Goal: Information Seeking & Learning: Learn about a topic

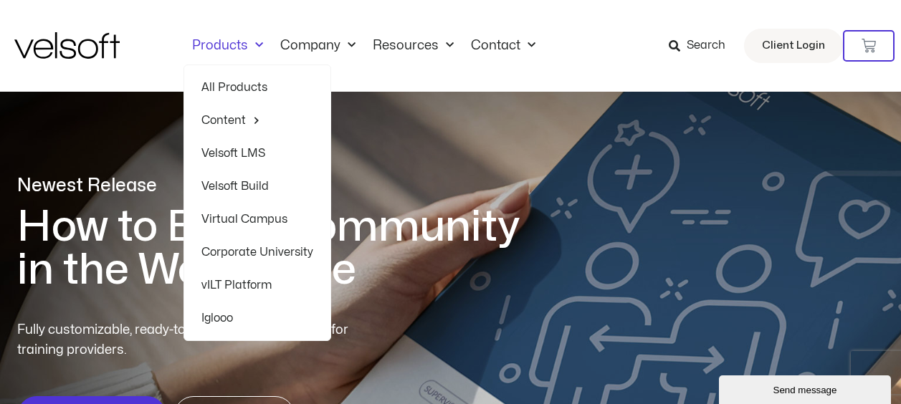
click at [235, 45] on link "Products" at bounding box center [227, 46] width 88 height 16
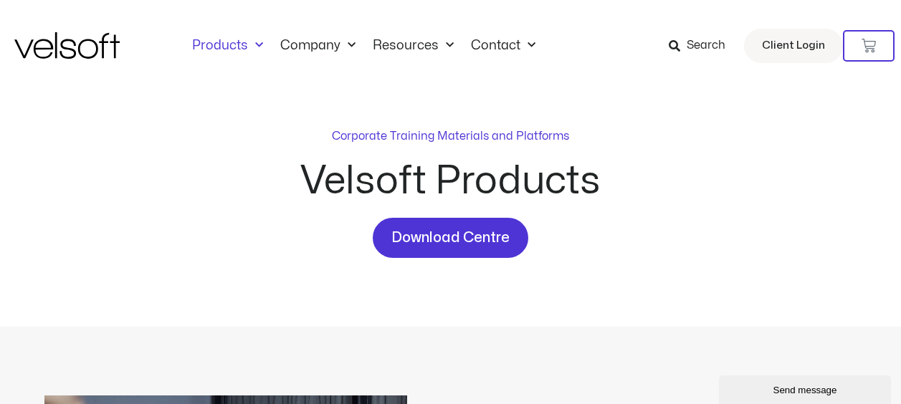
scroll to position [353, 0]
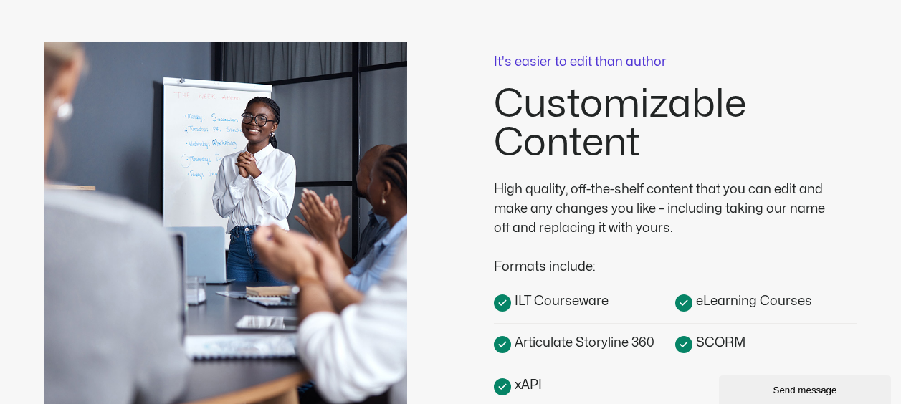
click at [560, 305] on span "ILT Courseware" at bounding box center [559, 301] width 97 height 19
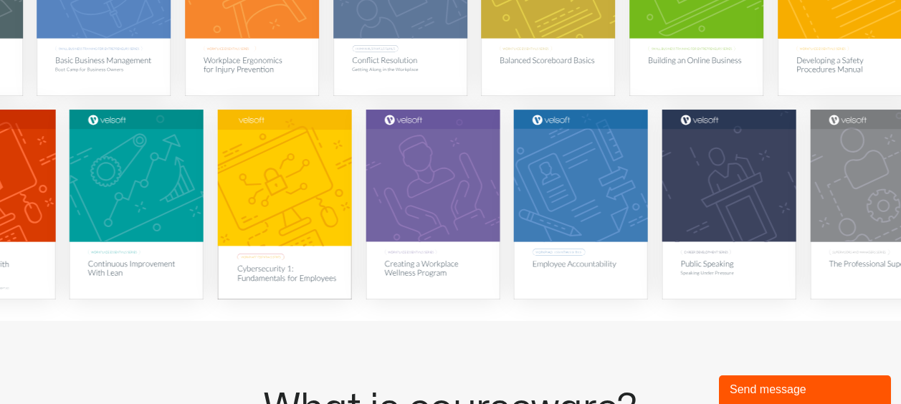
scroll to position [430, 0]
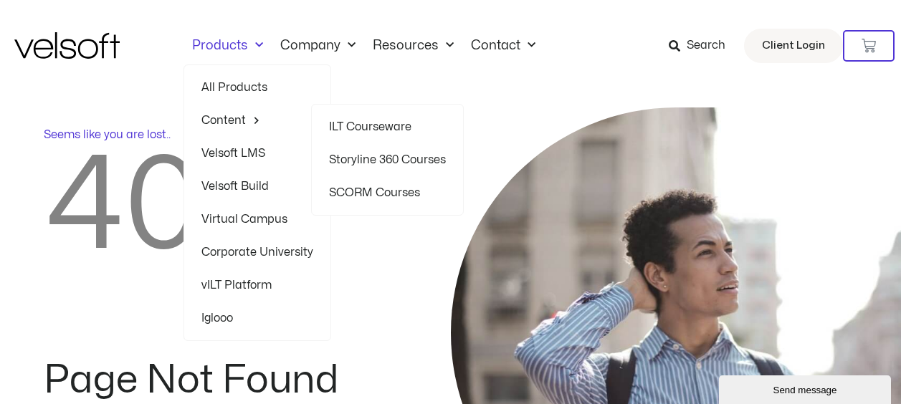
click at [362, 127] on link "ILT Courseware" at bounding box center [387, 126] width 117 height 33
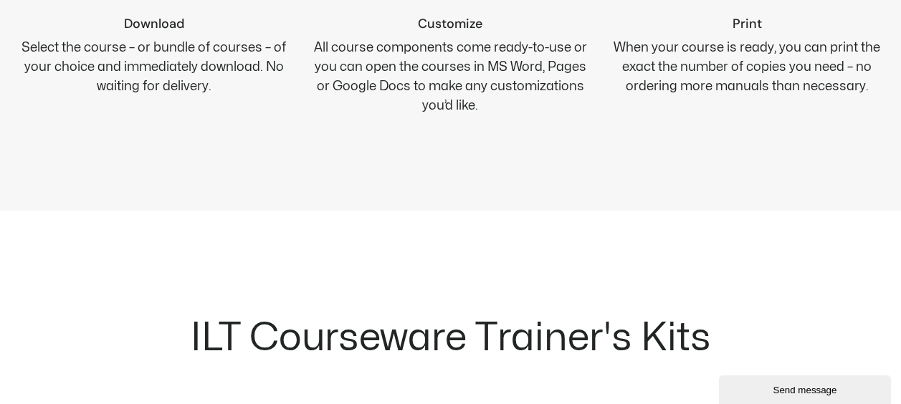
scroll to position [1415, 0]
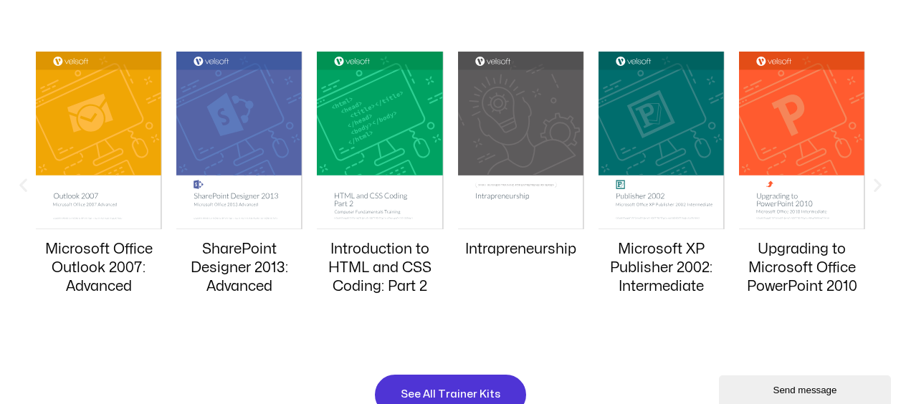
click at [873, 183] on icon "Next slide" at bounding box center [877, 185] width 18 height 18
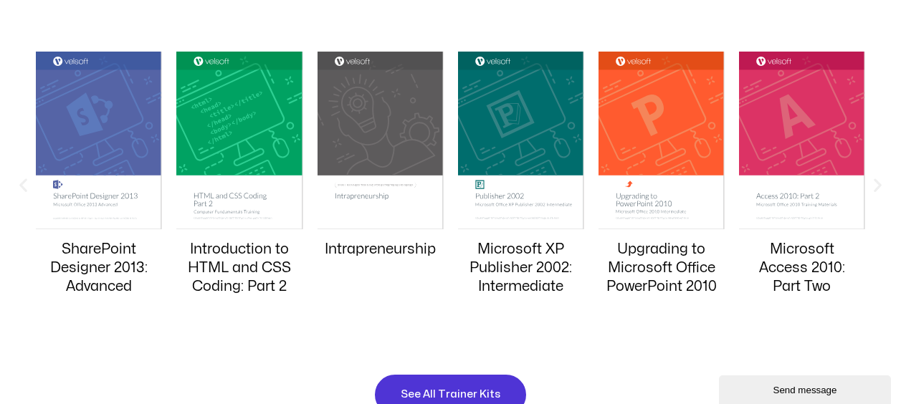
click at [873, 183] on icon "Next slide" at bounding box center [877, 185] width 18 height 18
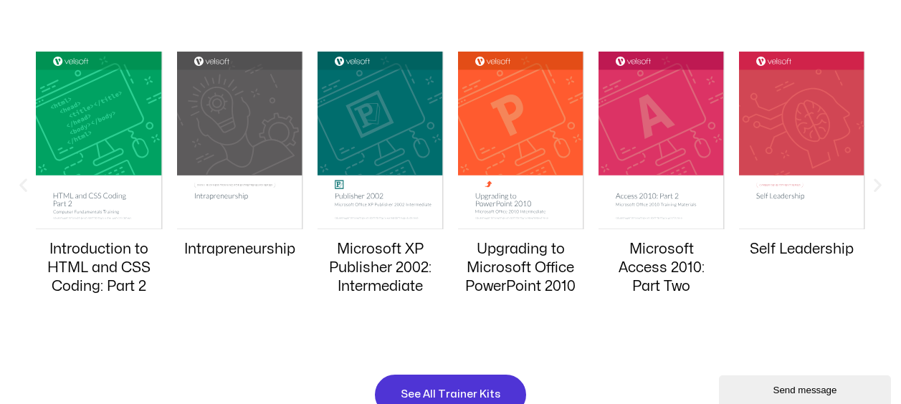
click at [873, 183] on icon "Next slide" at bounding box center [877, 185] width 18 height 18
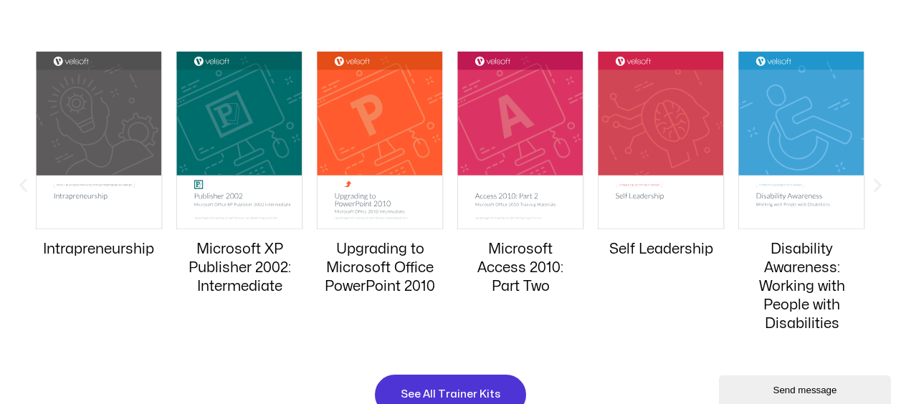
click at [873, 183] on icon "Next slide" at bounding box center [877, 185] width 18 height 18
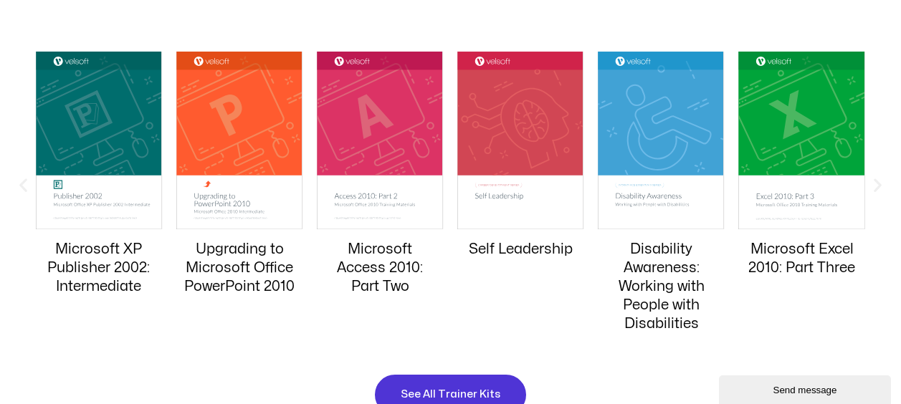
click at [873, 183] on icon "Next slide" at bounding box center [877, 185] width 18 height 18
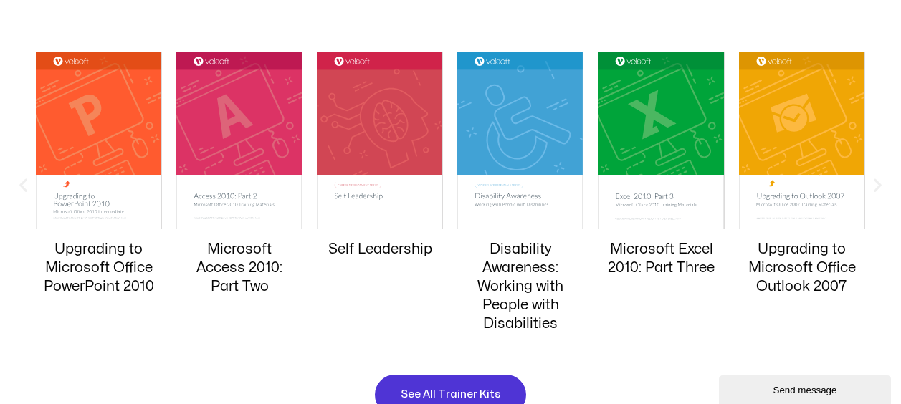
click at [873, 183] on icon "Next slide" at bounding box center [877, 185] width 18 height 18
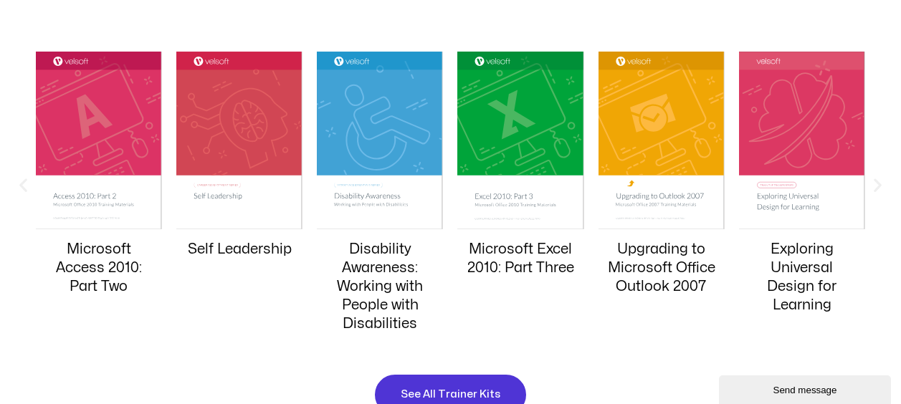
click at [873, 183] on icon "Next slide" at bounding box center [877, 185] width 18 height 18
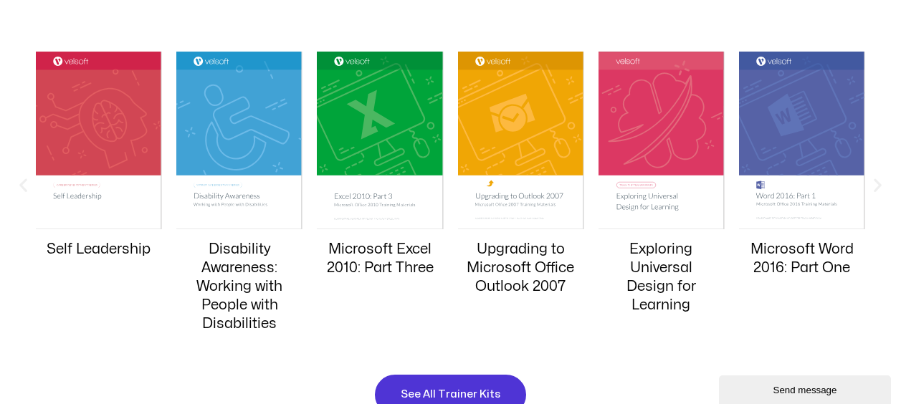
click at [873, 183] on icon "Next slide" at bounding box center [877, 185] width 18 height 18
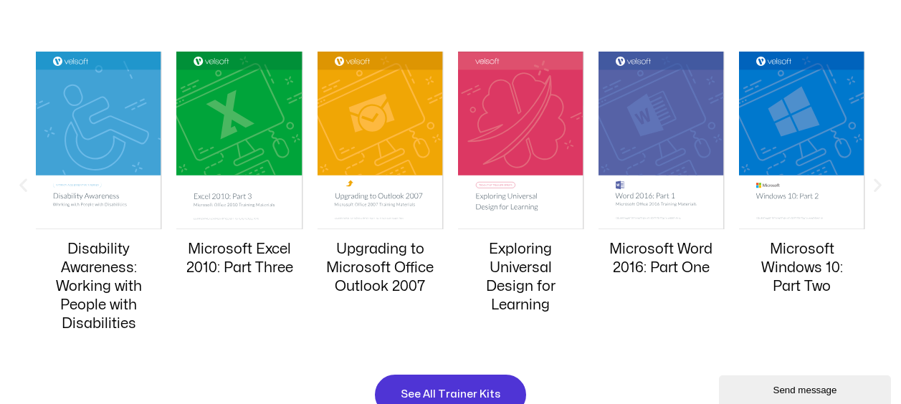
click at [873, 183] on icon "Next slide" at bounding box center [877, 185] width 18 height 18
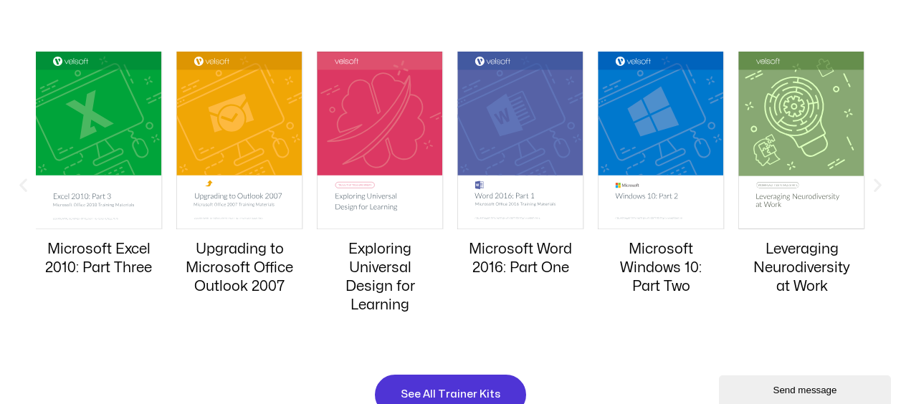
click at [873, 183] on icon "Next slide" at bounding box center [877, 185] width 18 height 18
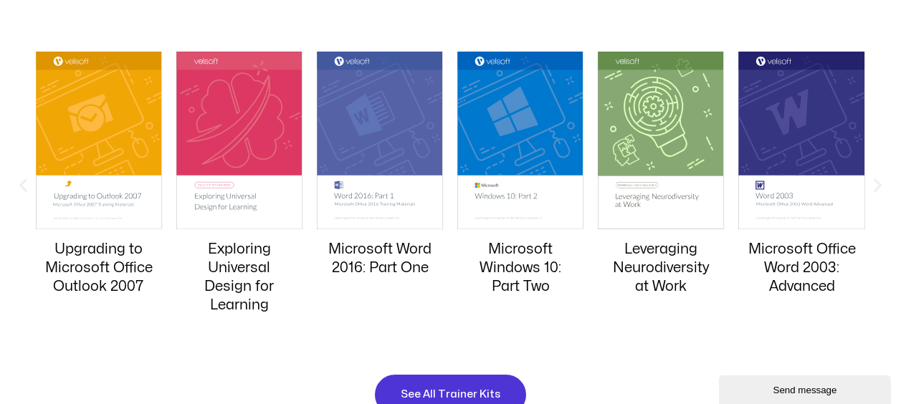
click at [873, 183] on icon "Next slide" at bounding box center [877, 185] width 18 height 18
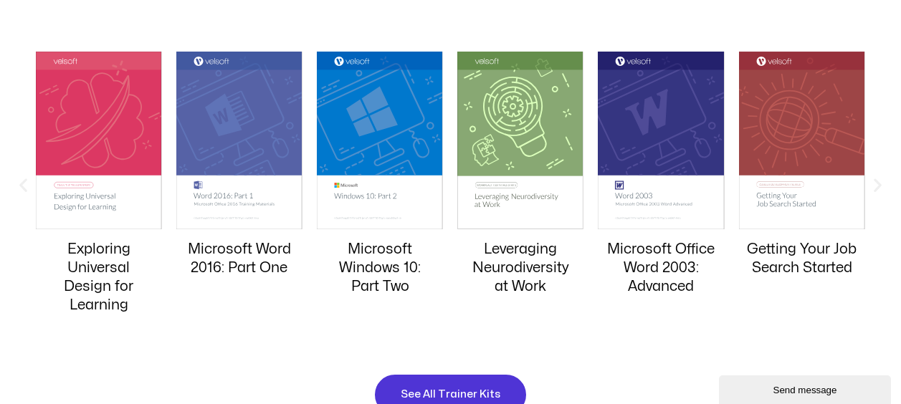
click at [873, 183] on icon "Next slide" at bounding box center [877, 185] width 18 height 18
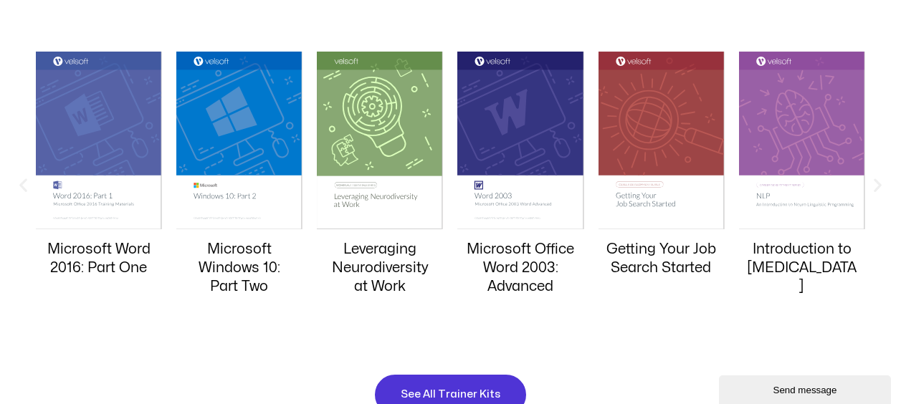
click at [873, 183] on icon "Next slide" at bounding box center [877, 185] width 18 height 18
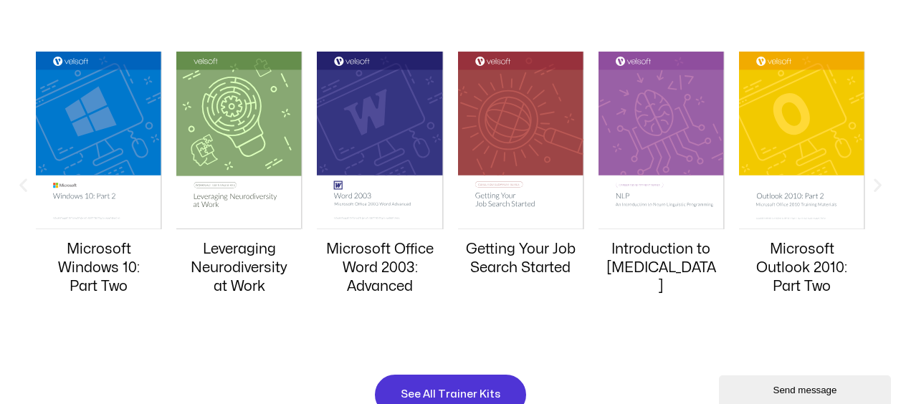
click at [873, 183] on icon "Next slide" at bounding box center [877, 185] width 18 height 18
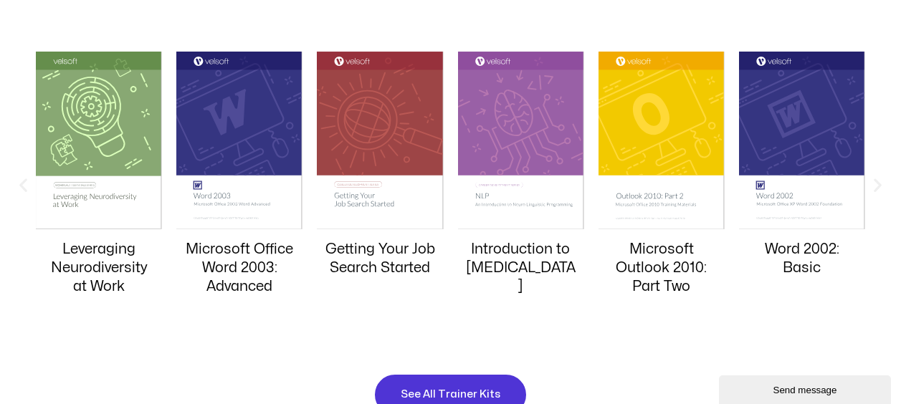
click at [873, 183] on icon "Next slide" at bounding box center [877, 185] width 18 height 18
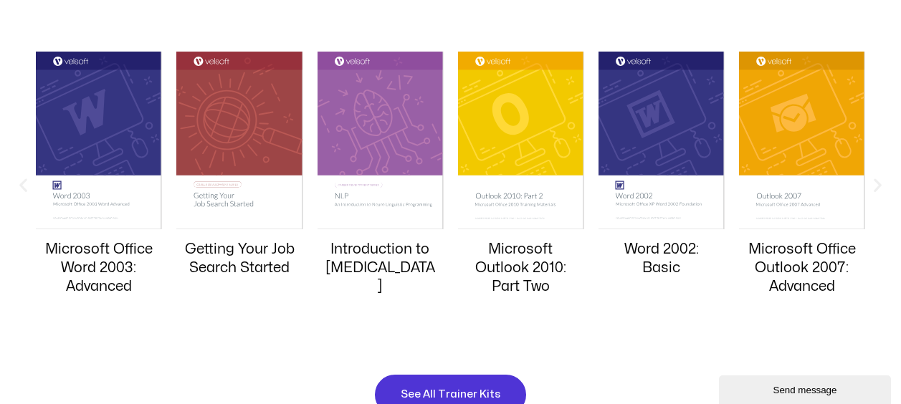
click at [873, 183] on icon "Next slide" at bounding box center [877, 185] width 18 height 18
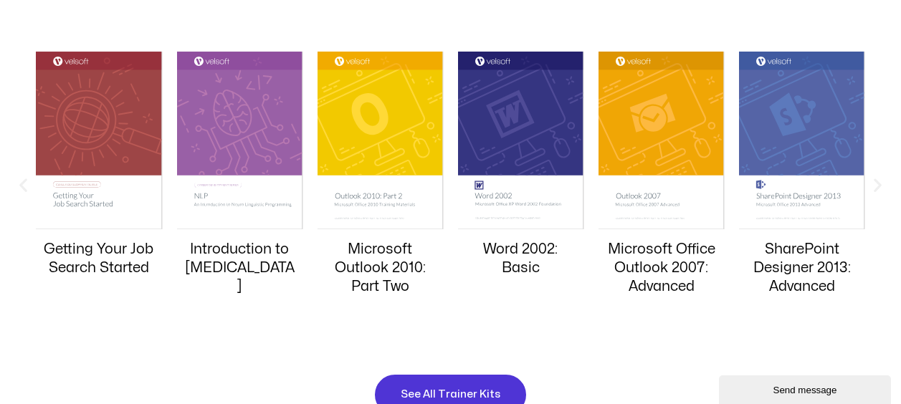
click at [873, 183] on icon "Next slide" at bounding box center [877, 185] width 18 height 18
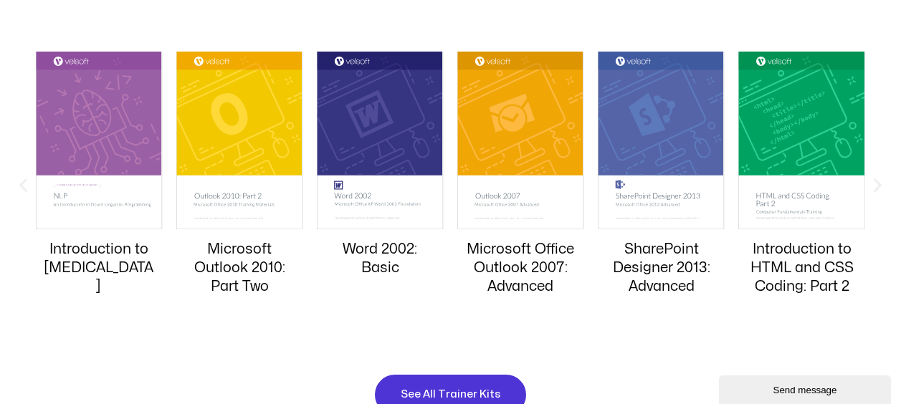
click at [873, 183] on icon "Next slide" at bounding box center [877, 185] width 18 height 18
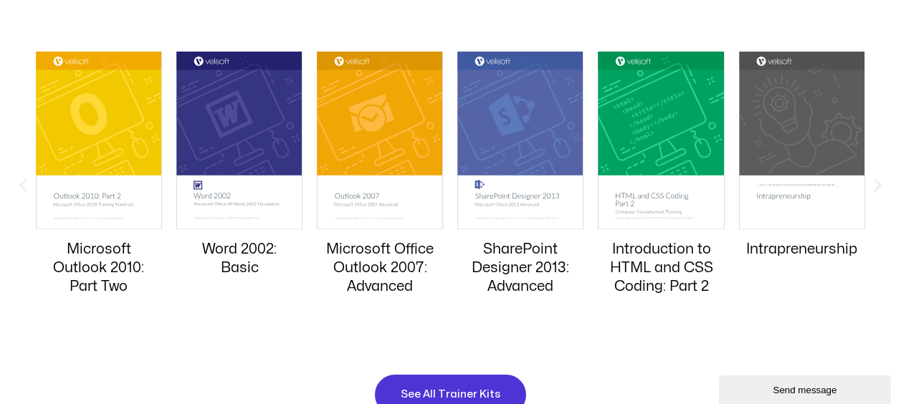
click at [873, 183] on icon "Next slide" at bounding box center [877, 185] width 18 height 18
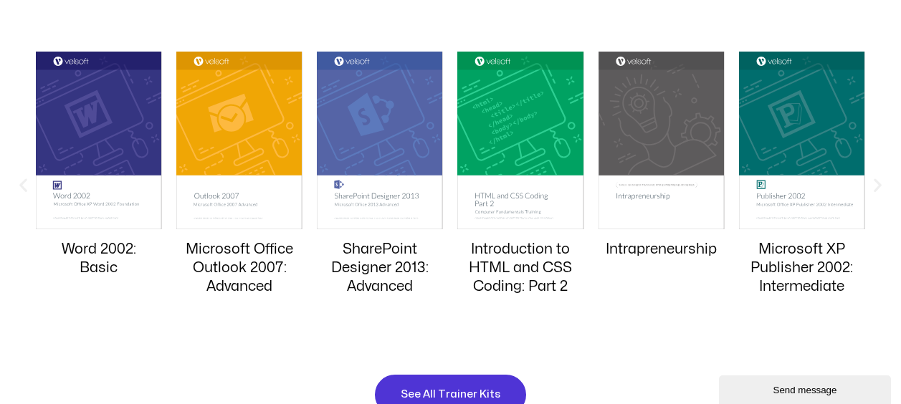
click at [873, 183] on icon "Next slide" at bounding box center [877, 185] width 18 height 18
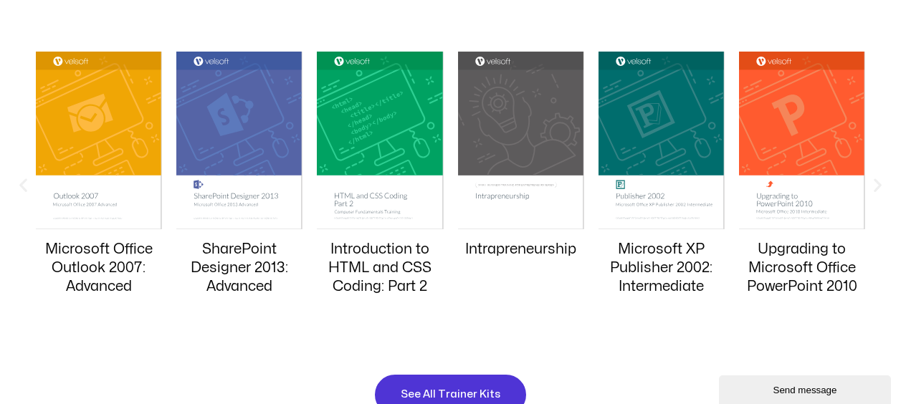
click at [873, 183] on icon "Next slide" at bounding box center [877, 185] width 18 height 18
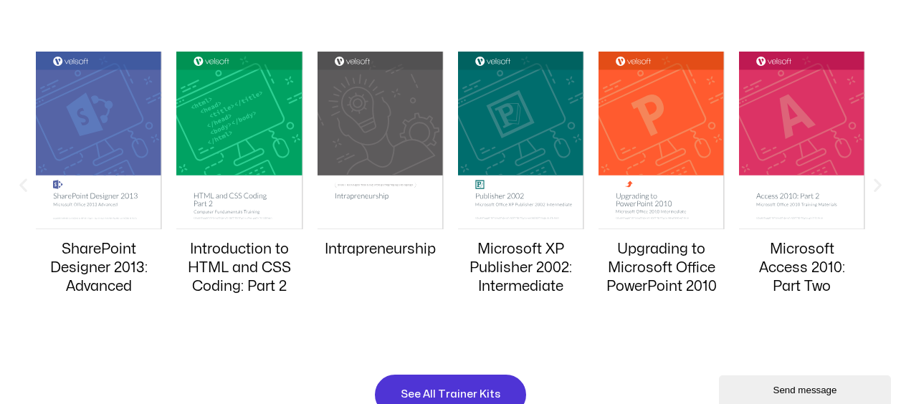
click at [873, 183] on icon "Next slide" at bounding box center [877, 185] width 18 height 18
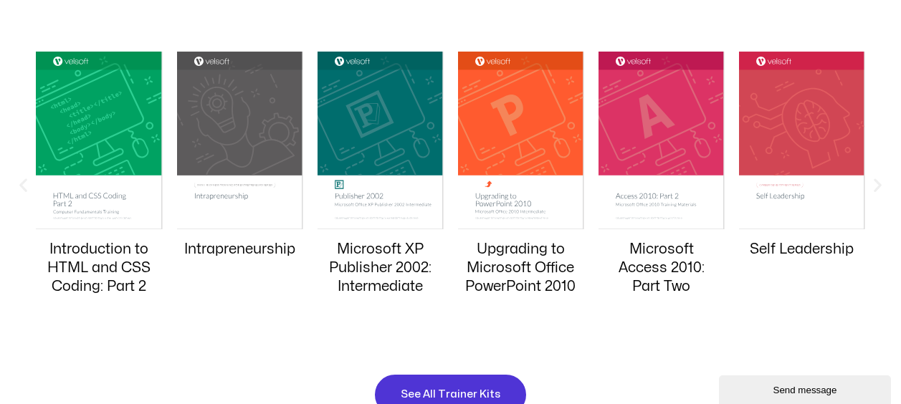
click at [873, 183] on icon "Next slide" at bounding box center [877, 185] width 18 height 18
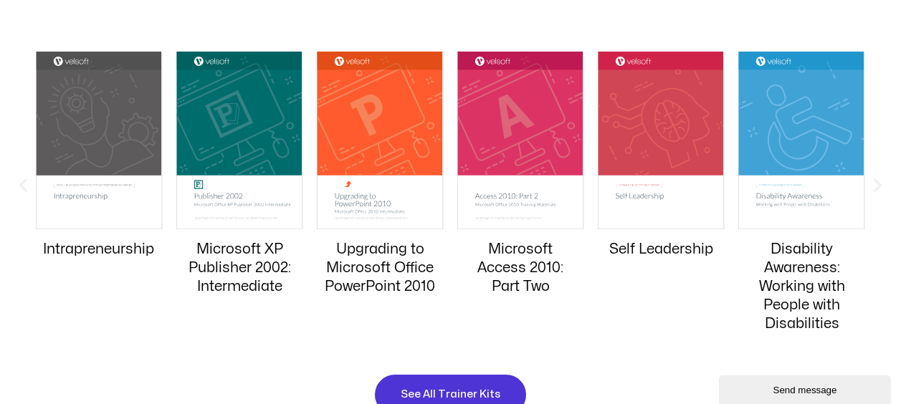
click at [873, 183] on icon "Next slide" at bounding box center [877, 185] width 18 height 18
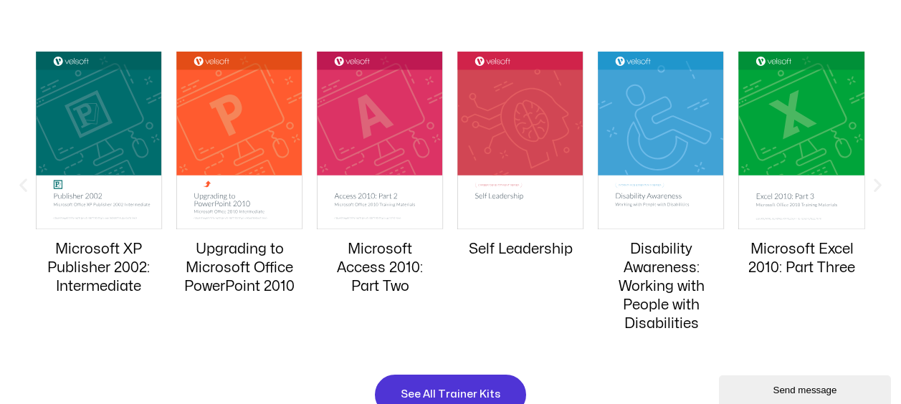
click at [873, 183] on icon "Next slide" at bounding box center [877, 185] width 18 height 18
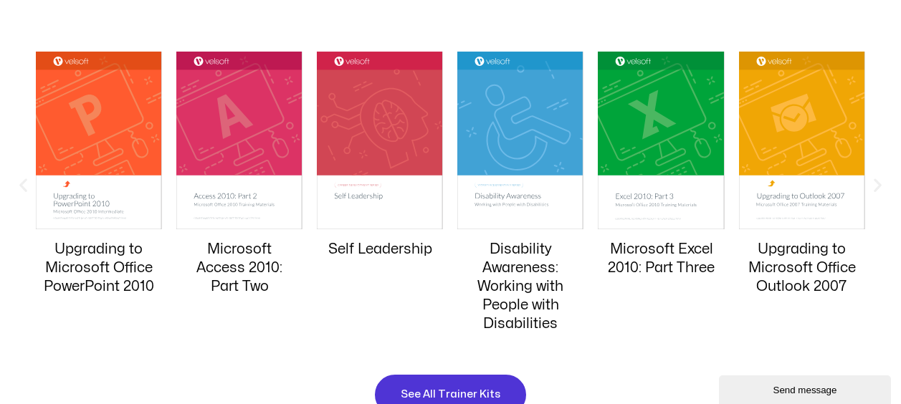
click at [873, 183] on icon "Next slide" at bounding box center [877, 185] width 18 height 18
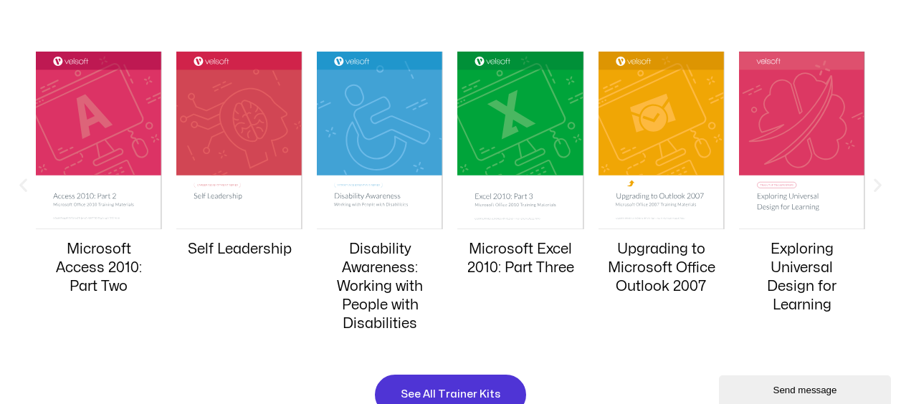
click at [873, 183] on icon "Next slide" at bounding box center [877, 185] width 18 height 18
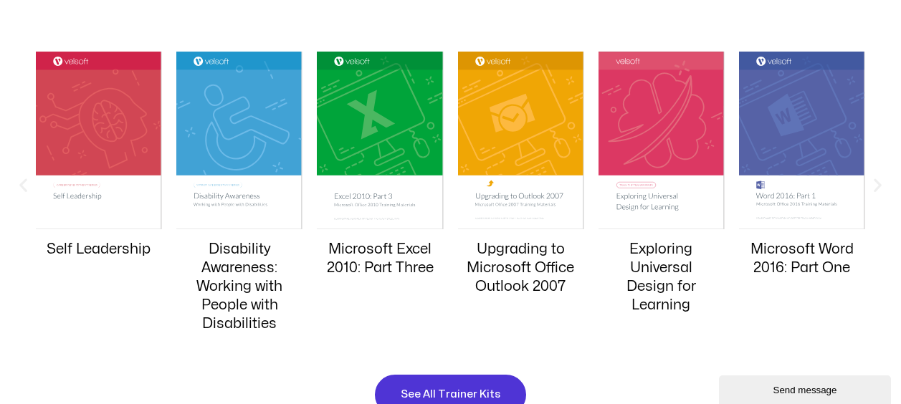
click at [873, 183] on icon "Next slide" at bounding box center [877, 185] width 18 height 18
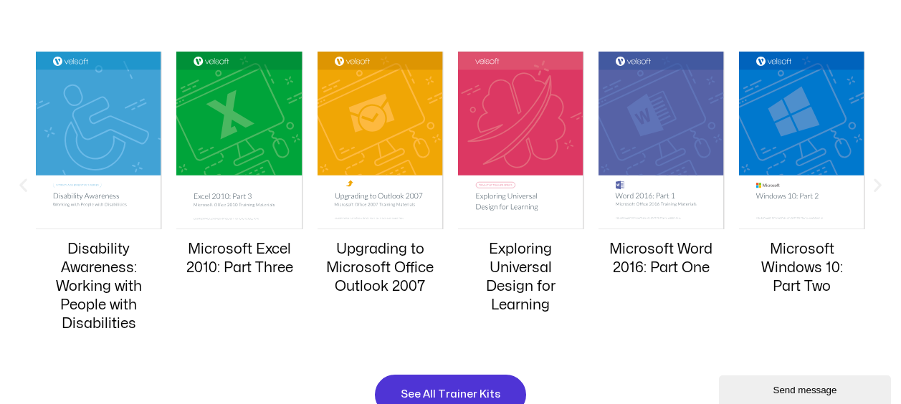
click at [873, 183] on icon "Next slide" at bounding box center [877, 185] width 18 height 18
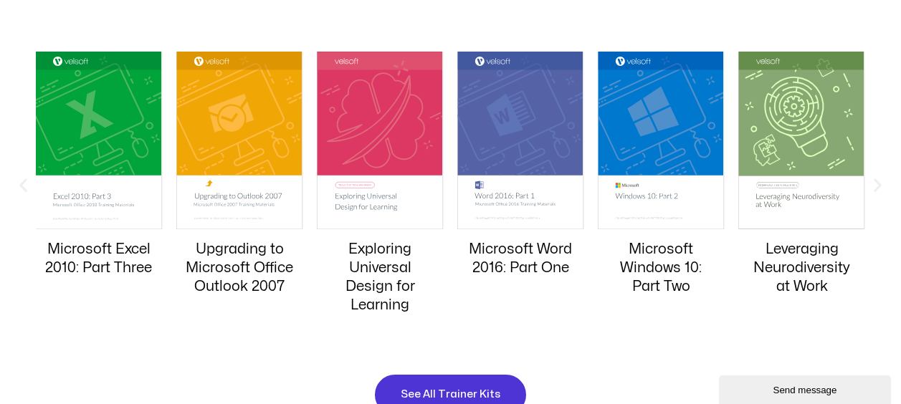
click at [873, 183] on icon "Next slide" at bounding box center [877, 185] width 18 height 18
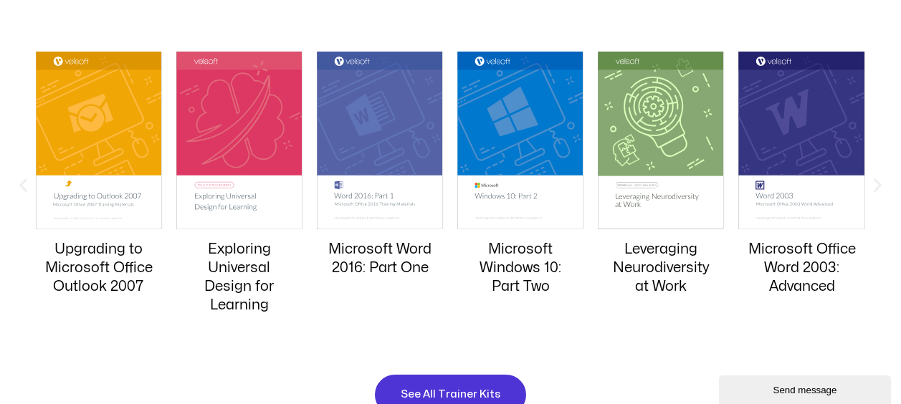
click at [873, 183] on icon "Next slide" at bounding box center [877, 185] width 18 height 18
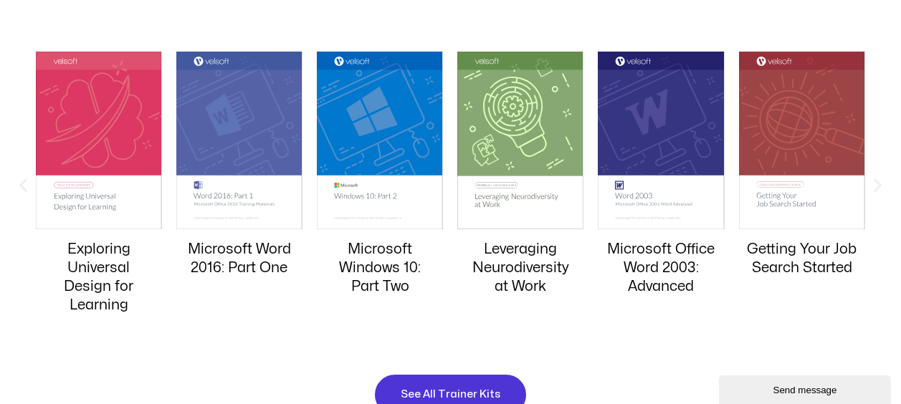
click at [873, 183] on icon "Next slide" at bounding box center [877, 185] width 18 height 18
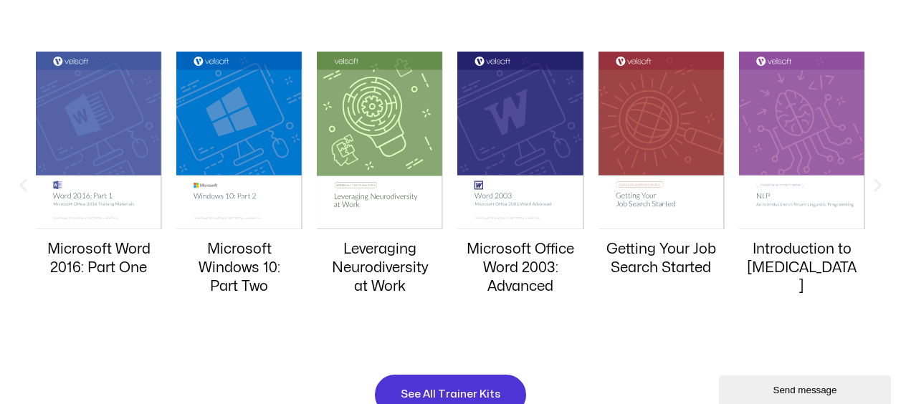
click at [873, 183] on icon "Next slide" at bounding box center [877, 185] width 18 height 18
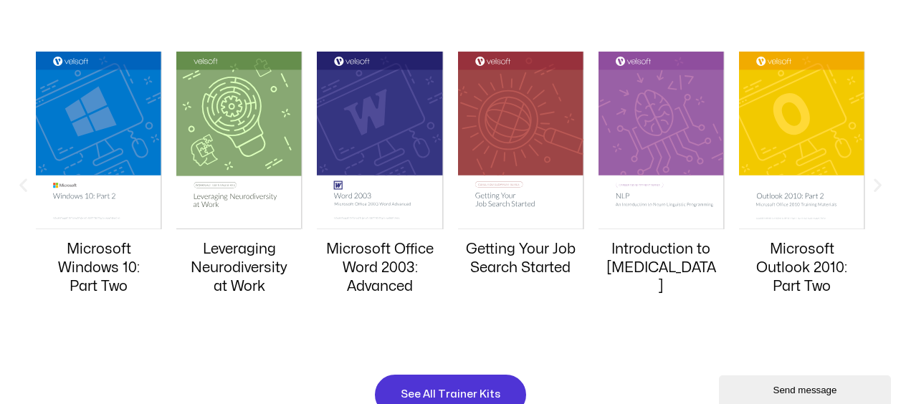
click at [873, 183] on icon "Next slide" at bounding box center [877, 185] width 18 height 18
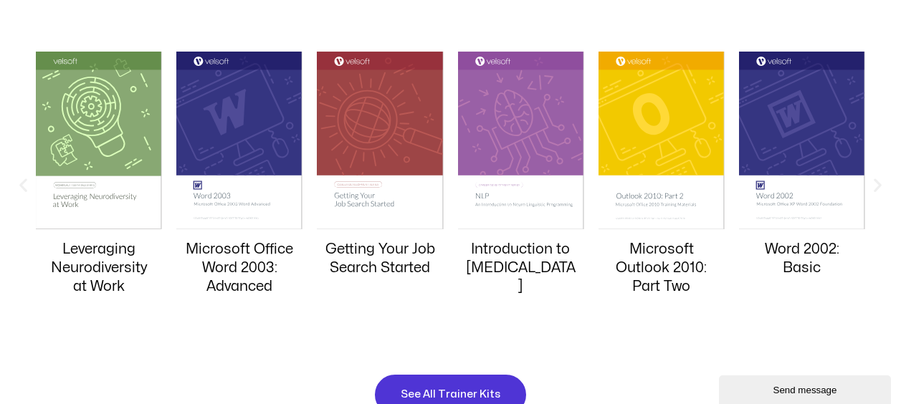
click at [873, 183] on icon "Next slide" at bounding box center [877, 185] width 18 height 18
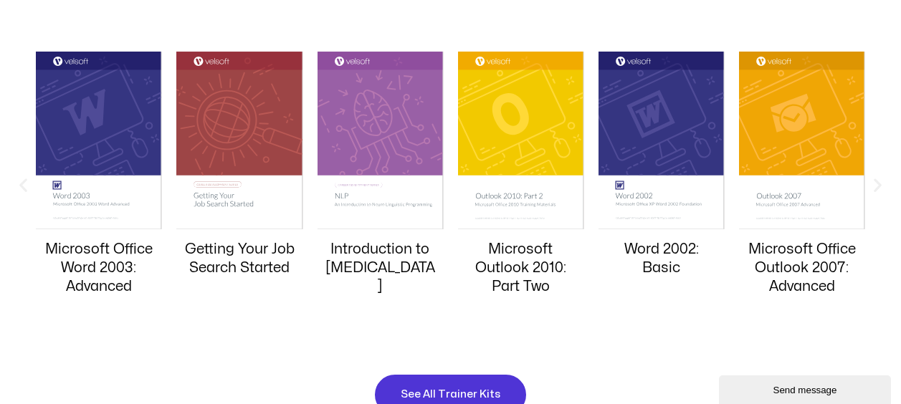
click at [873, 183] on icon "Next slide" at bounding box center [877, 185] width 18 height 18
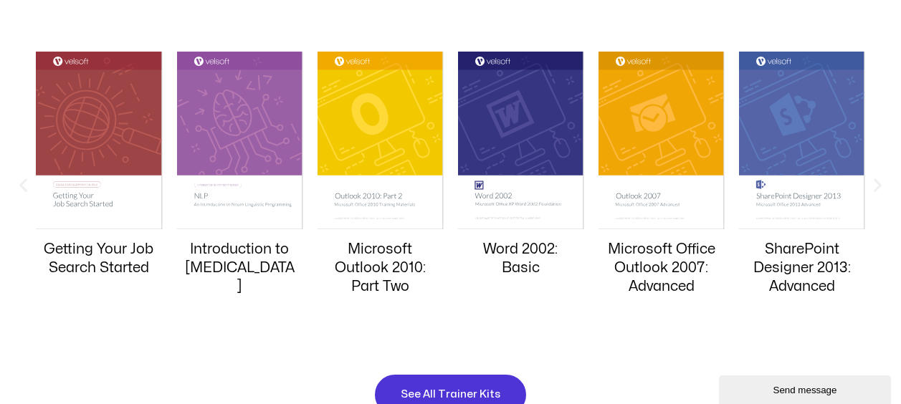
click at [873, 183] on icon "Next slide" at bounding box center [877, 185] width 18 height 18
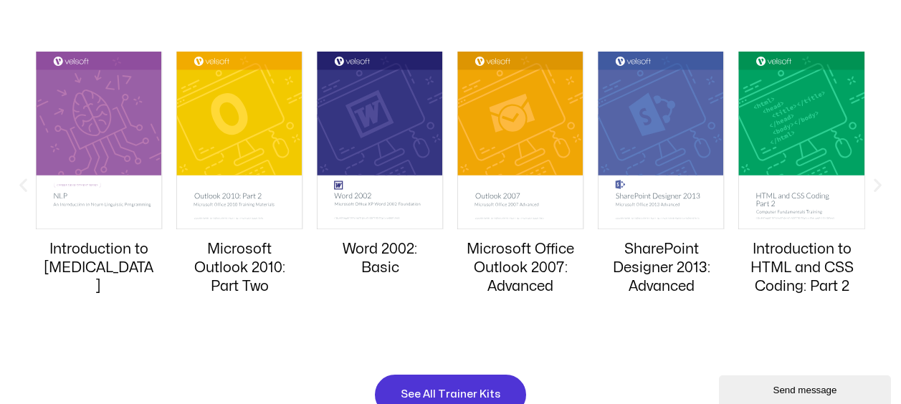
click at [873, 183] on icon "Next slide" at bounding box center [877, 185] width 18 height 18
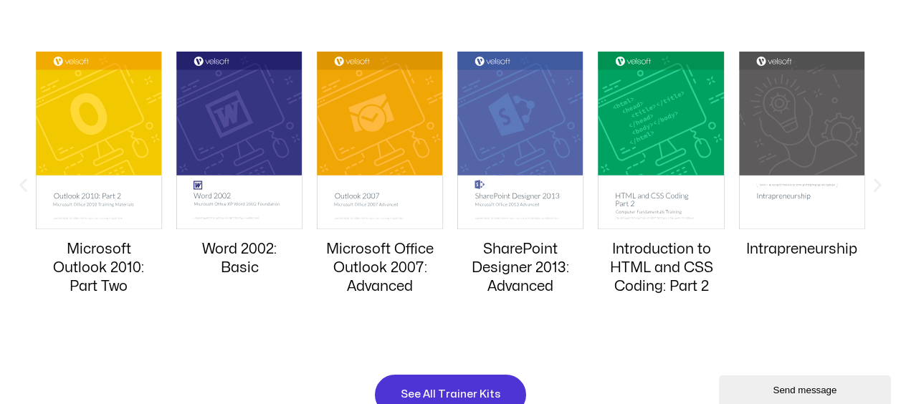
click at [873, 183] on icon "Next slide" at bounding box center [877, 185] width 18 height 18
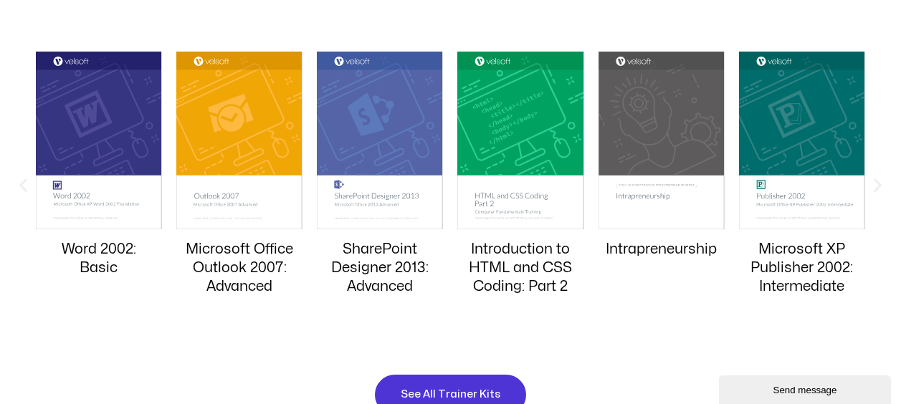
click at [873, 183] on icon "Next slide" at bounding box center [877, 185] width 18 height 18
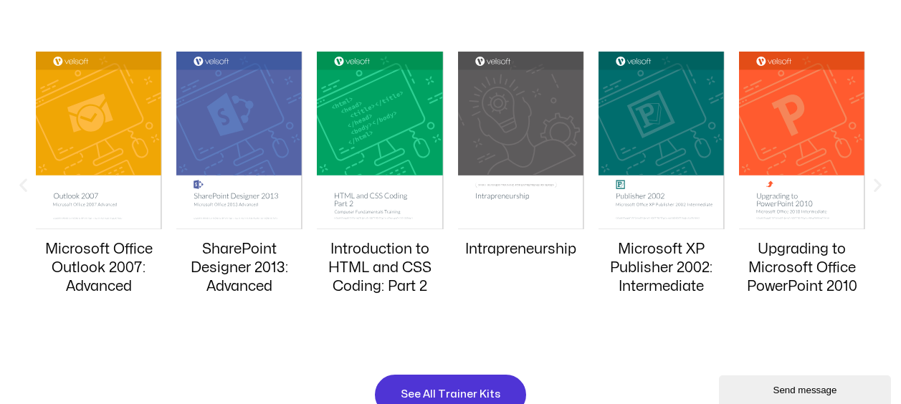
click at [873, 183] on icon "Next slide" at bounding box center [877, 185] width 18 height 18
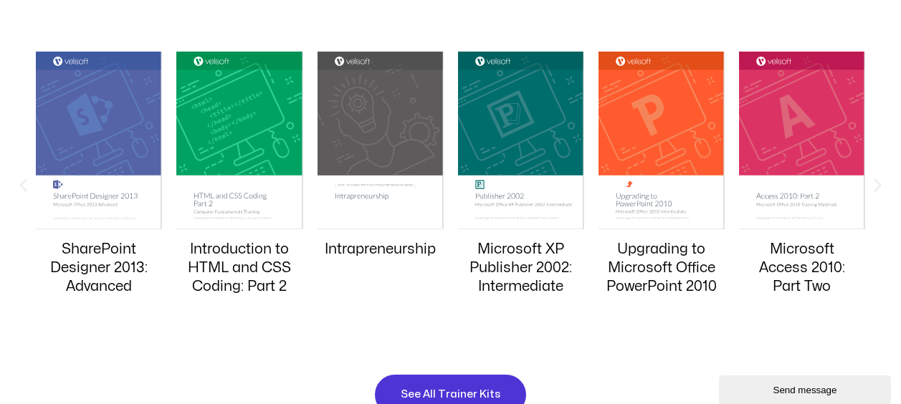
click at [873, 183] on icon "Next slide" at bounding box center [877, 185] width 18 height 18
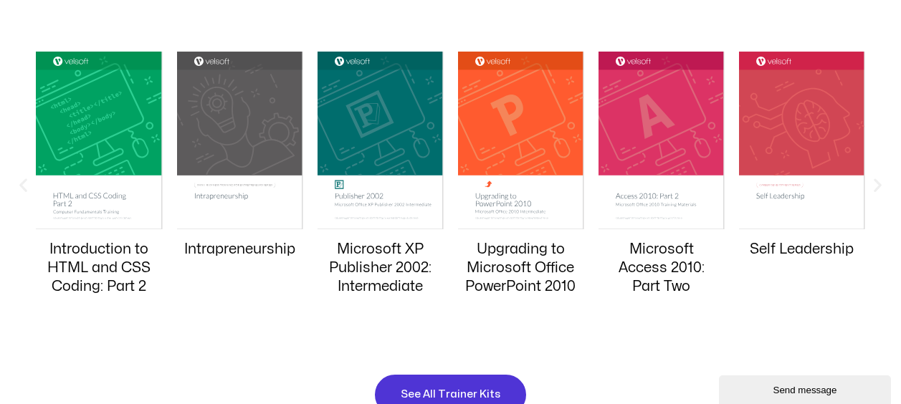
click at [873, 183] on icon "Next slide" at bounding box center [877, 185] width 18 height 18
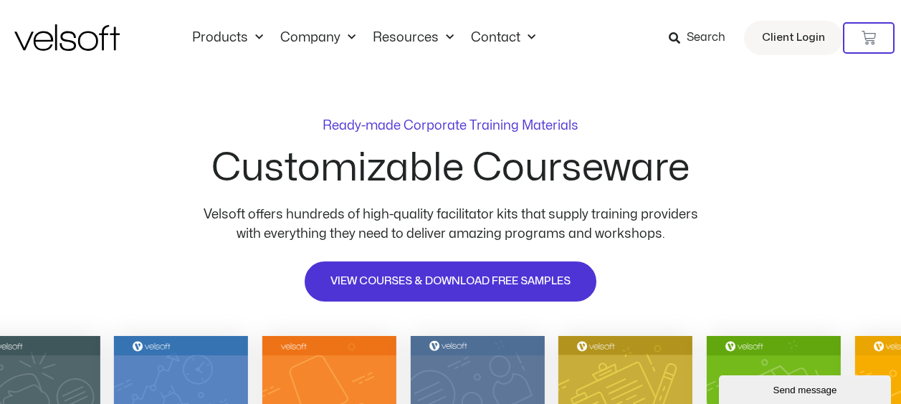
scroll to position [0, 0]
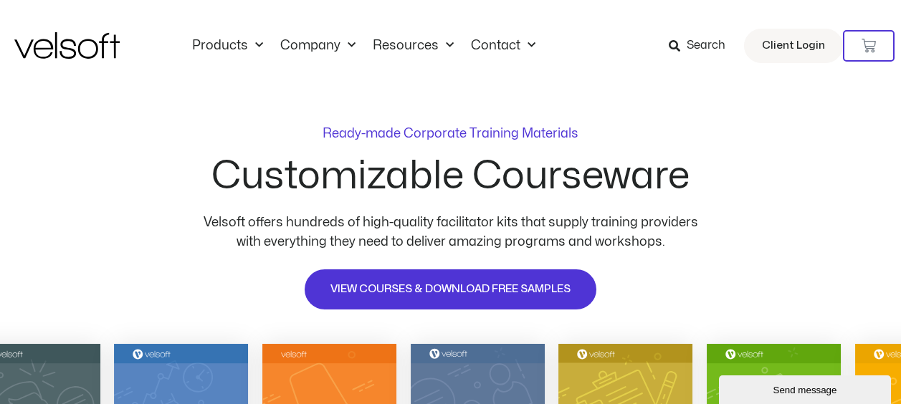
click at [704, 49] on span "Search" at bounding box center [705, 46] width 39 height 19
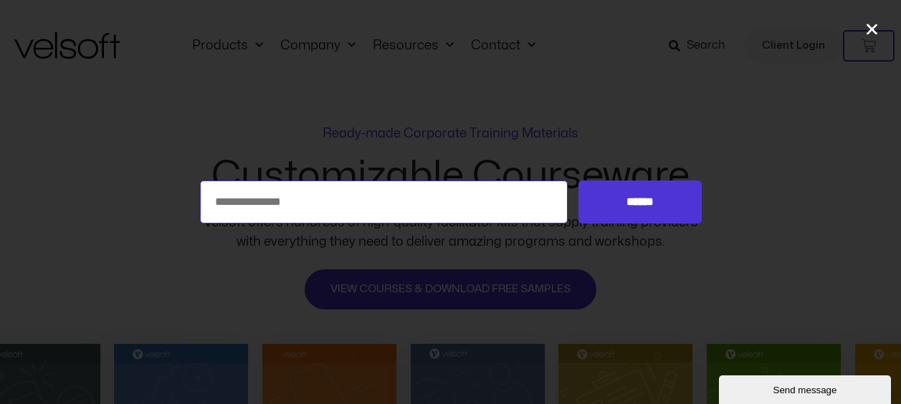
click at [412, 189] on input "Search for:" at bounding box center [384, 202] width 368 height 43
type input "*********"
click at [578, 181] on input "******" at bounding box center [639, 202] width 123 height 43
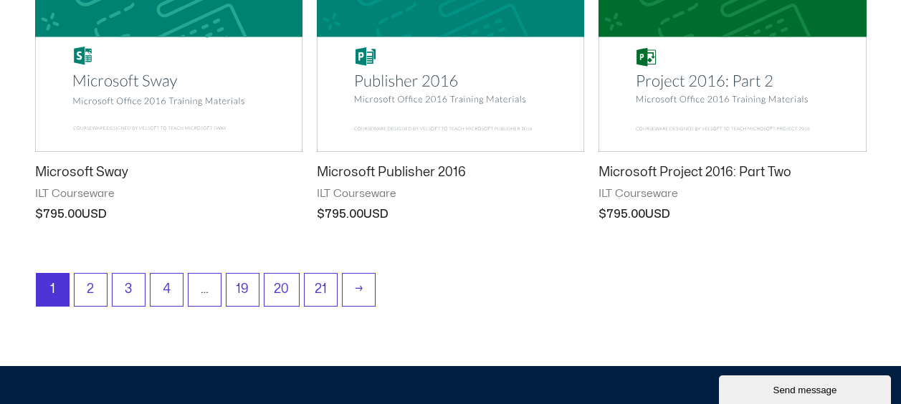
scroll to position [1958, 0]
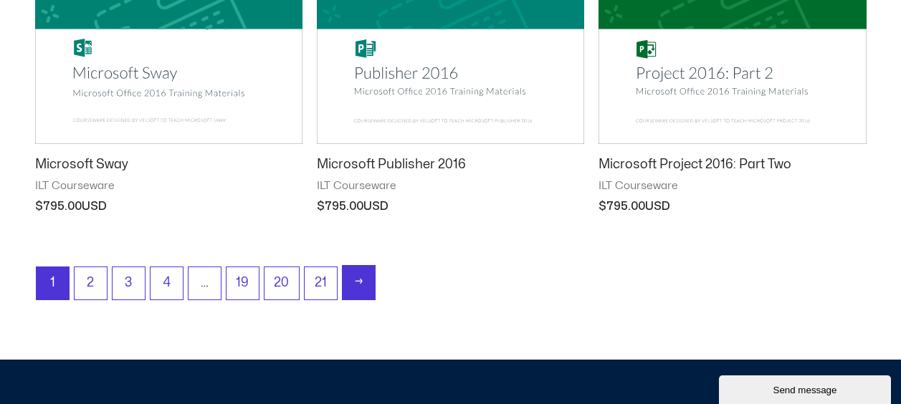
click at [359, 285] on link "→" at bounding box center [358, 283] width 32 height 34
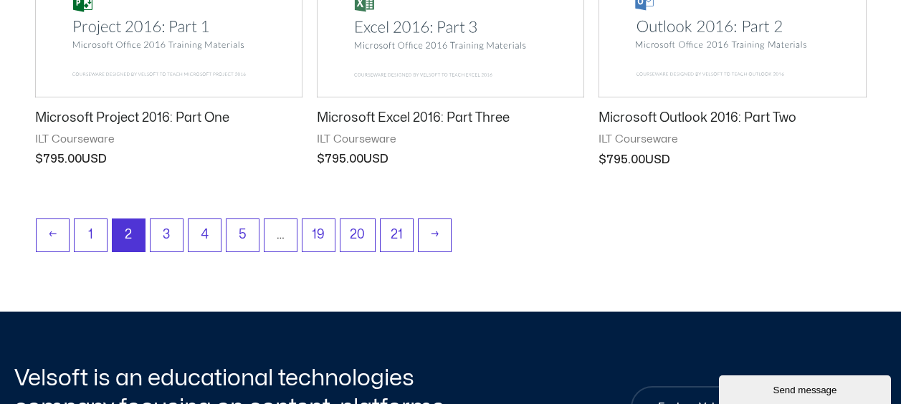
scroll to position [2063, 0]
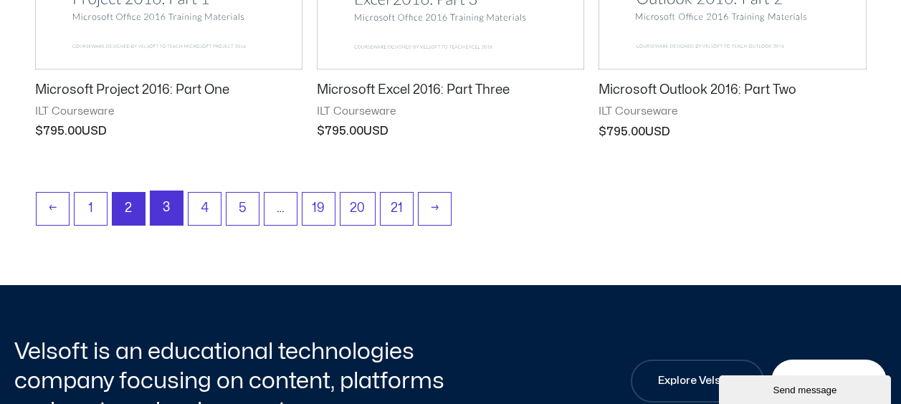
click at [168, 203] on link "3" at bounding box center [166, 208] width 32 height 34
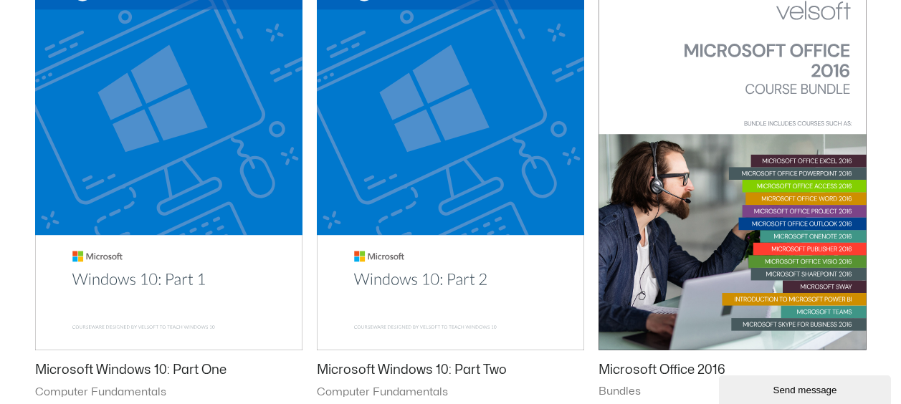
scroll to position [2121, 0]
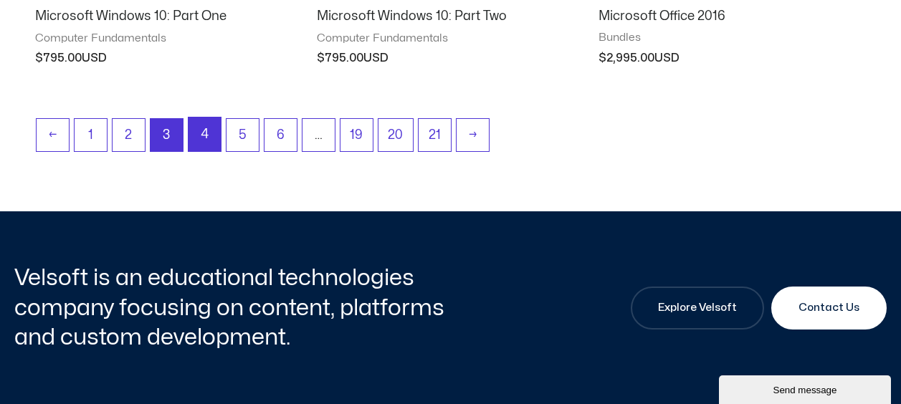
click at [201, 138] on link "4" at bounding box center [204, 134] width 32 height 34
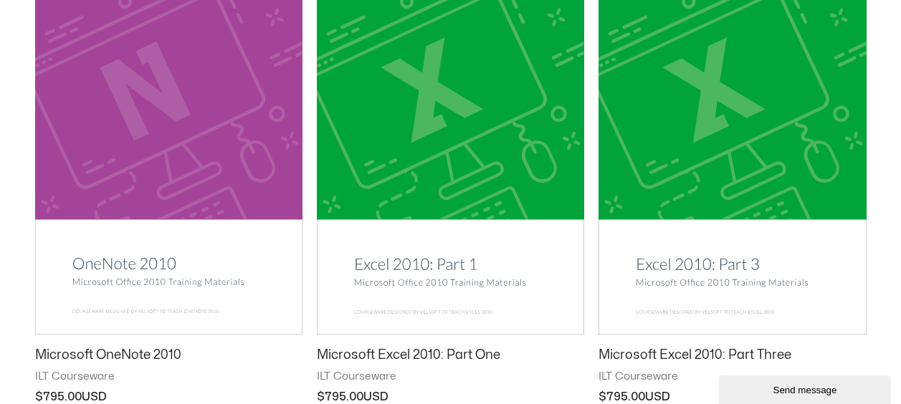
scroll to position [2121, 0]
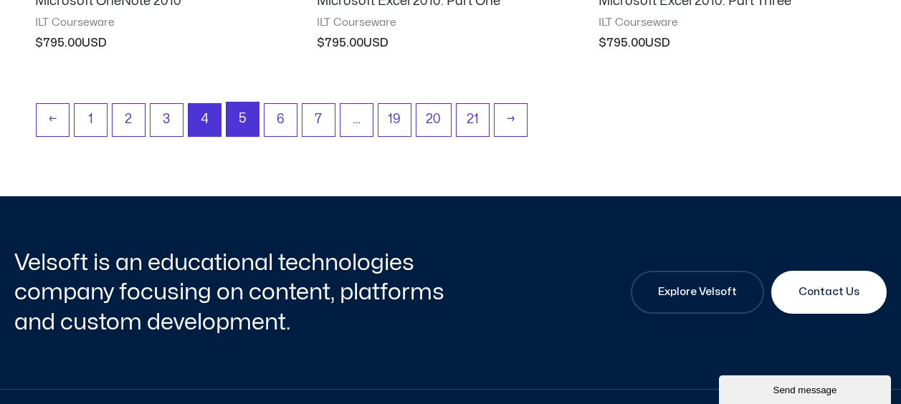
click at [231, 116] on link "5" at bounding box center [242, 119] width 32 height 34
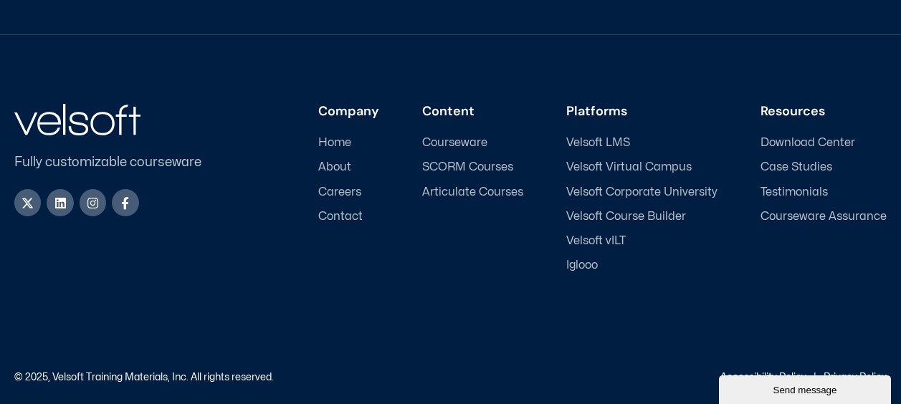
scroll to position [2121, 0]
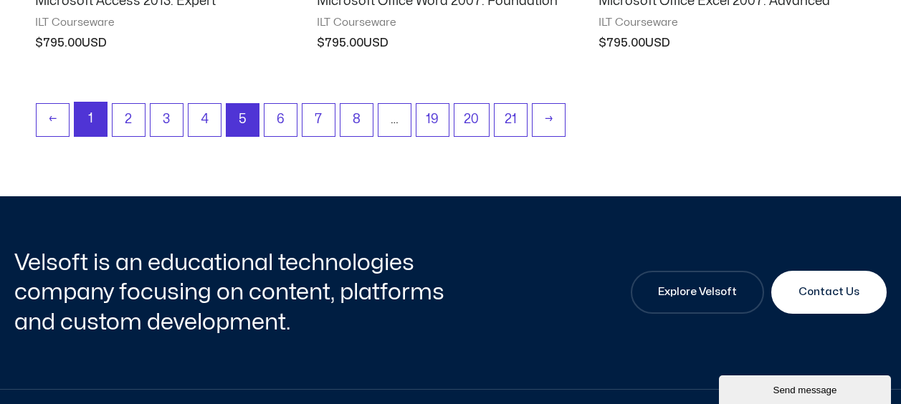
click at [92, 114] on link "1" at bounding box center [91, 119] width 32 height 34
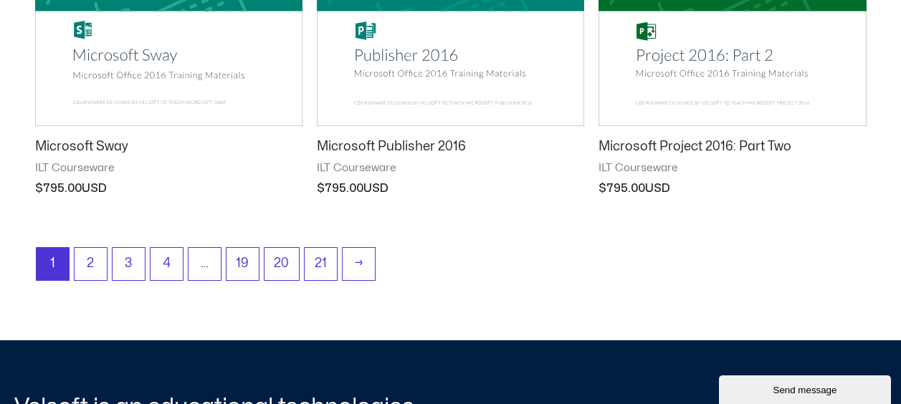
scroll to position [1977, 0]
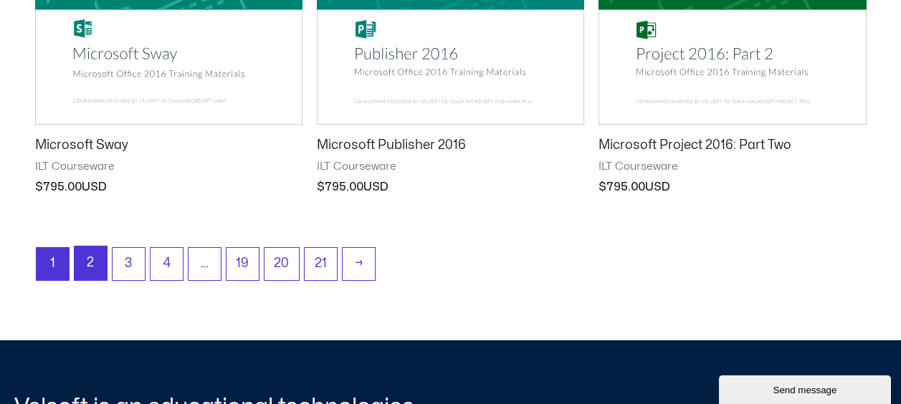
click at [93, 265] on link "2" at bounding box center [91, 263] width 32 height 34
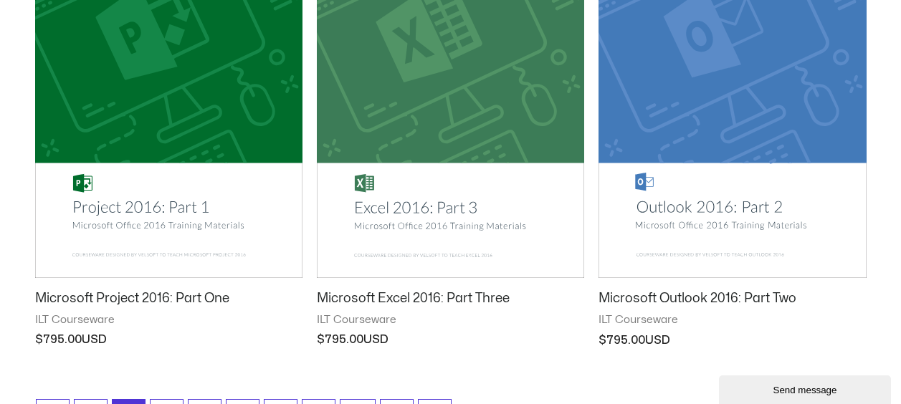
scroll to position [1863, 0]
